Goal: Find specific page/section: Find specific page/section

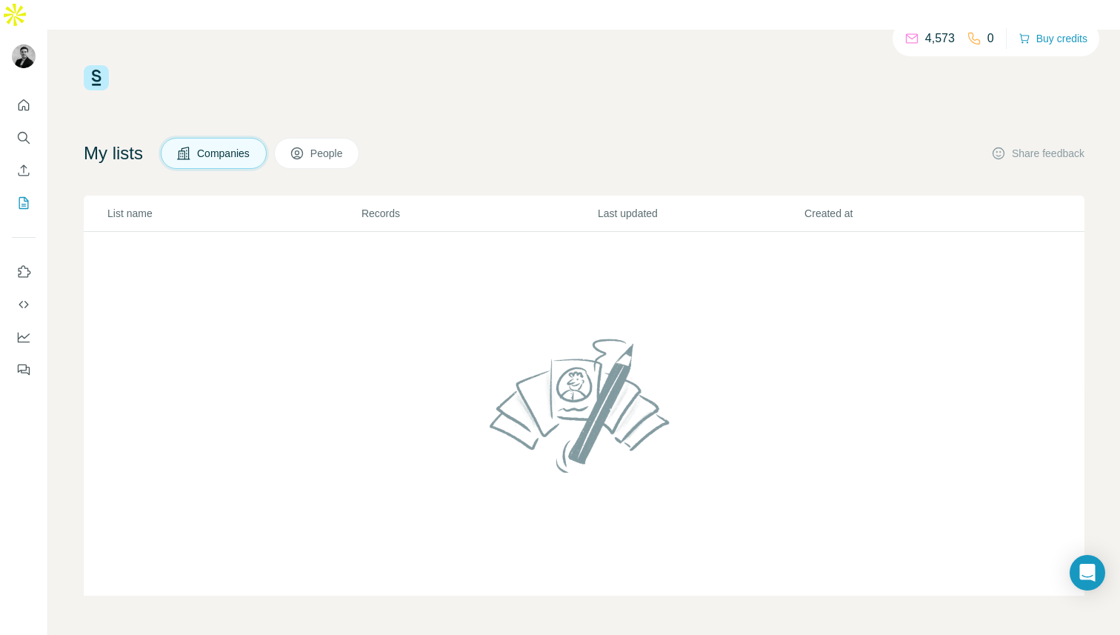
click at [338, 146] on span "People" at bounding box center [327, 153] width 34 height 15
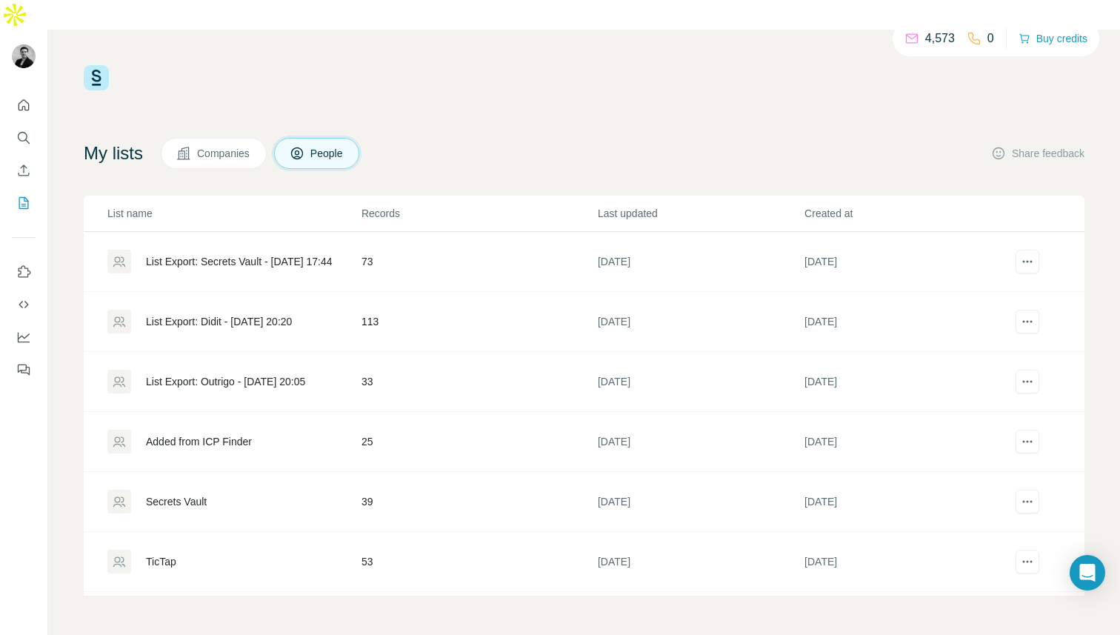
scroll to position [56, 0]
click at [163, 498] on div "TicTap" at bounding box center [161, 505] width 30 height 15
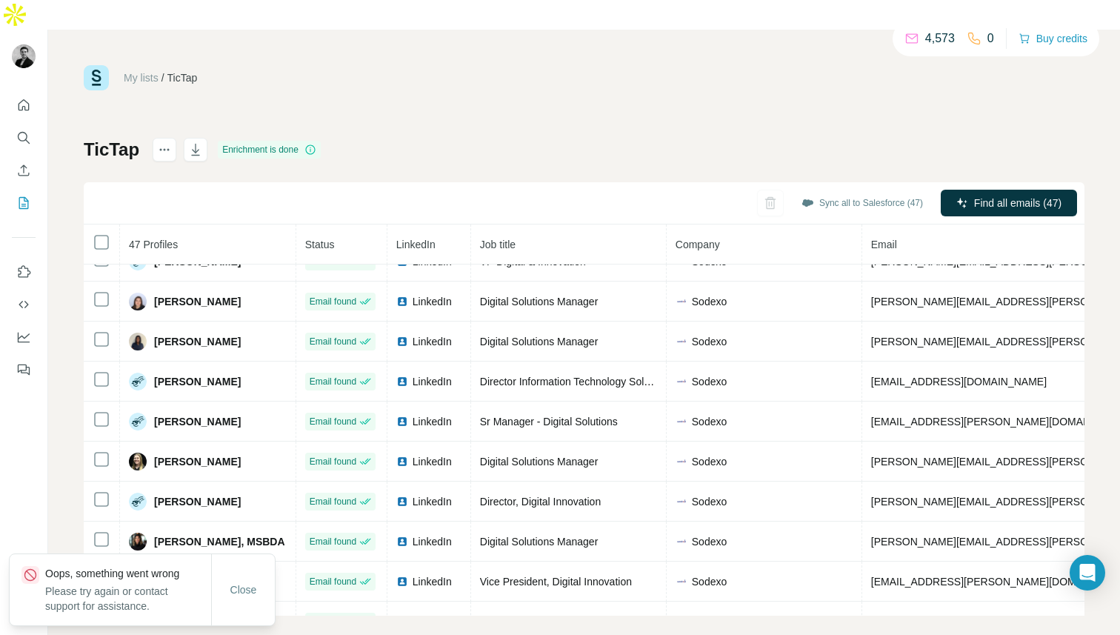
scroll to position [584, 0]
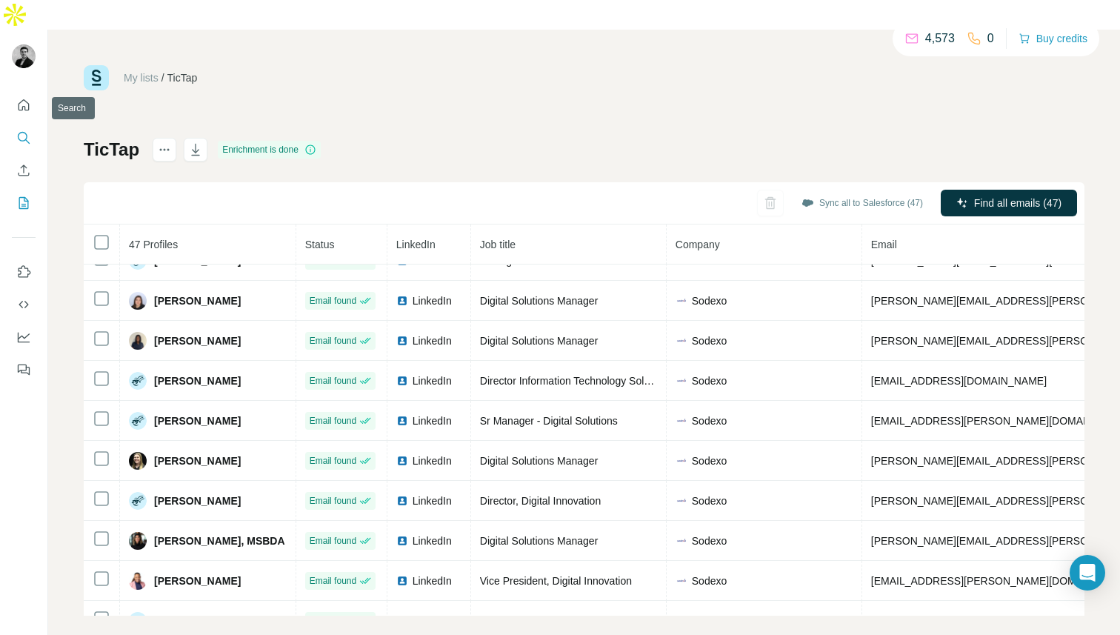
click at [24, 130] on icon "Search" at bounding box center [23, 137] width 15 height 15
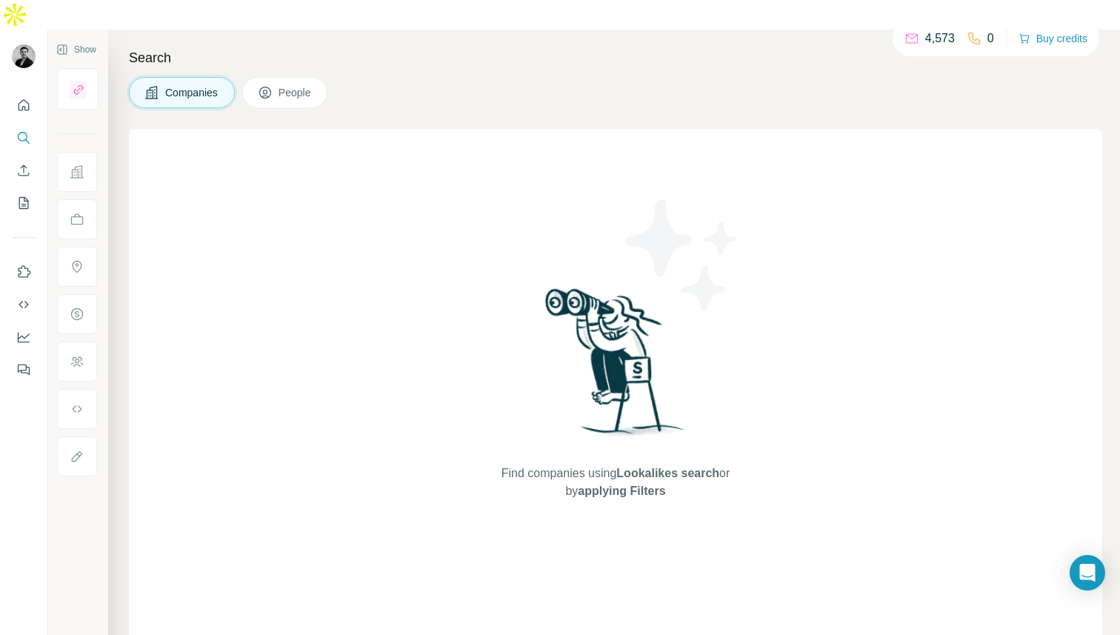
click at [272, 77] on button "People" at bounding box center [285, 92] width 86 height 31
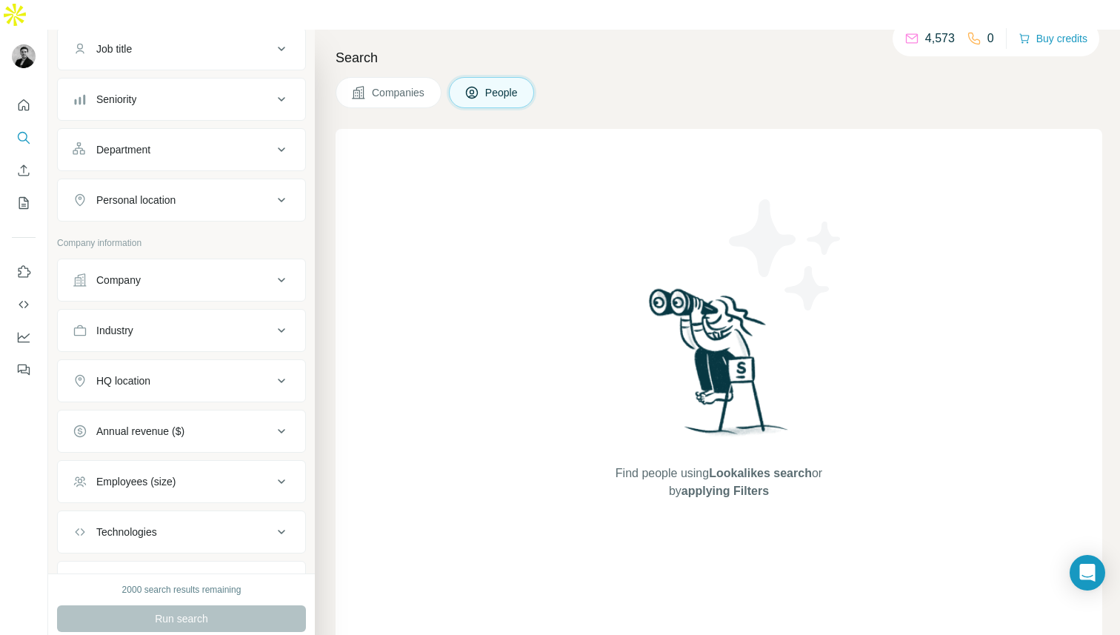
scroll to position [110, 0]
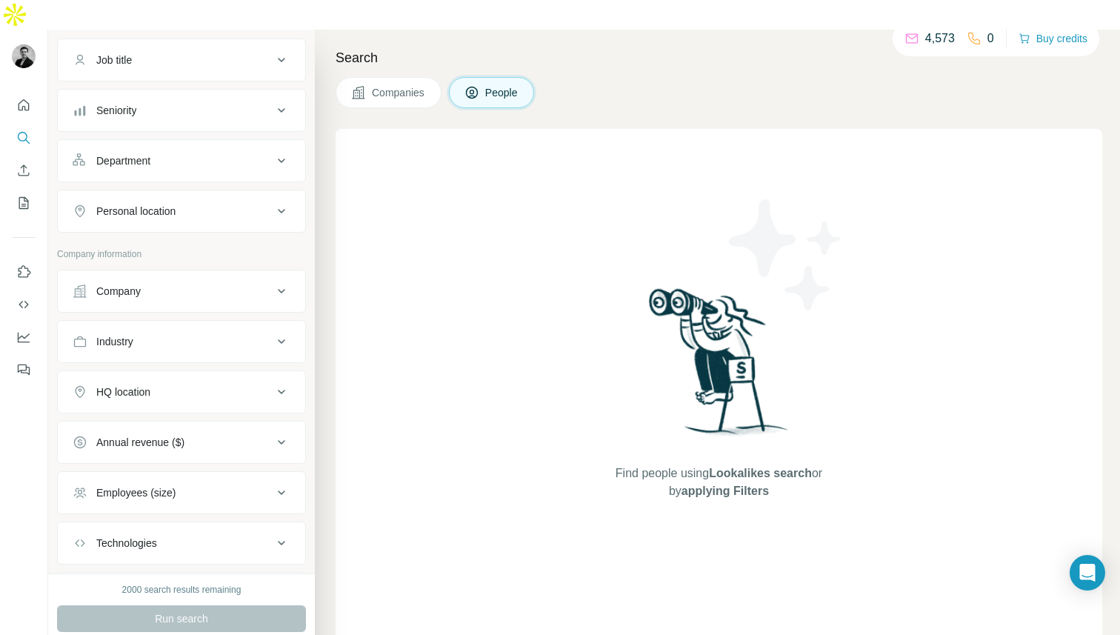
click at [201, 193] on button "Personal location" at bounding box center [181, 211] width 247 height 36
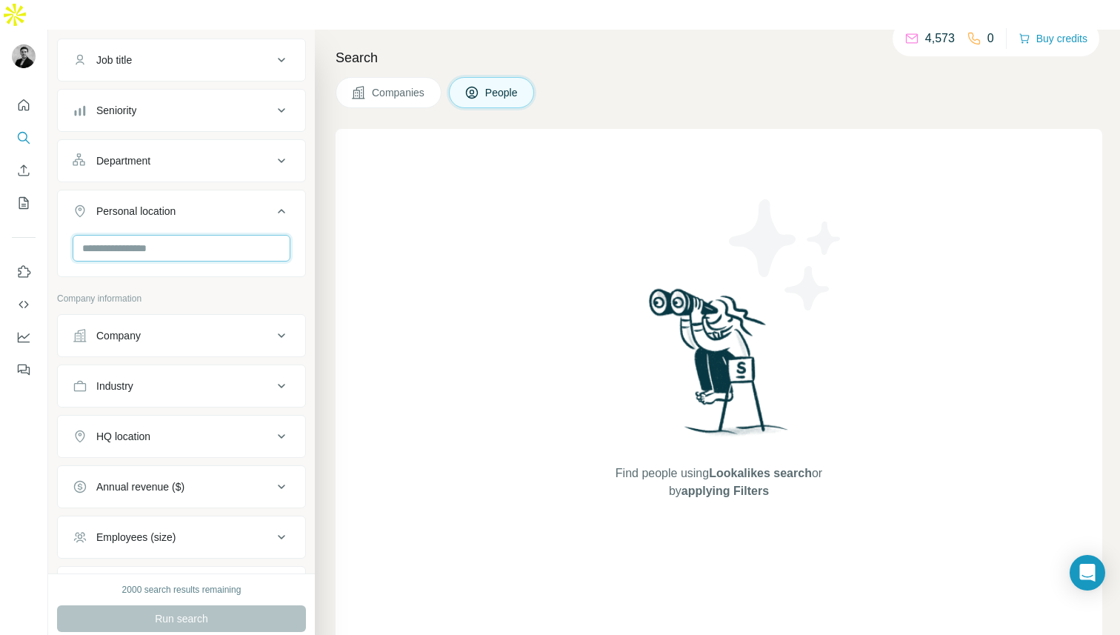
click at [190, 235] on input "text" at bounding box center [182, 248] width 218 height 27
